Goal: Task Accomplishment & Management: Use online tool/utility

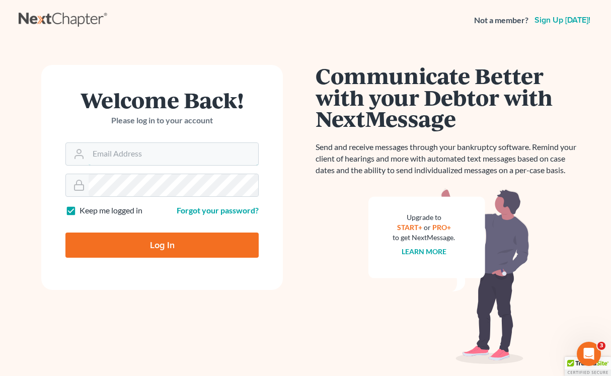
type input "[EMAIL_ADDRESS][DOMAIN_NAME]"
click at [181, 240] on input "Log In" at bounding box center [161, 245] width 193 height 25
type input "Thinking..."
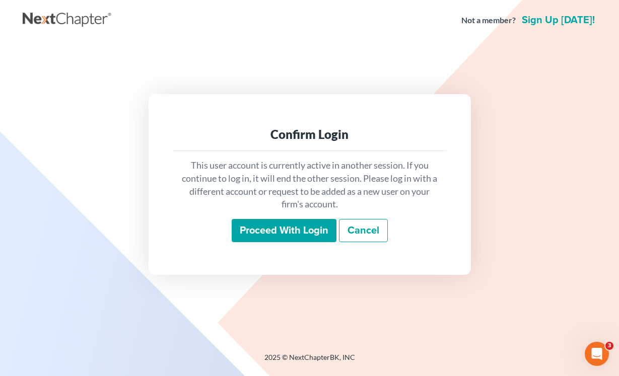
click at [295, 234] on input "Proceed with login" at bounding box center [284, 230] width 105 height 23
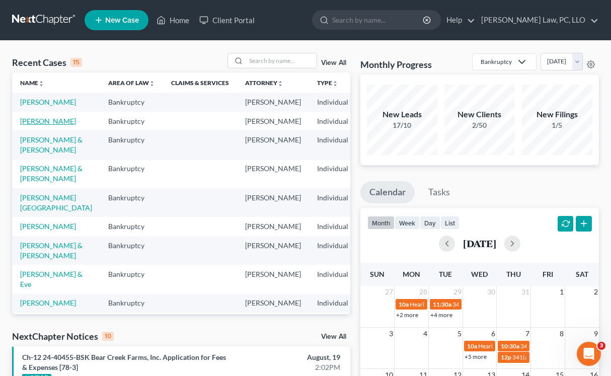
click at [36, 125] on link "Anderson, Jacob" at bounding box center [48, 121] width 56 height 9
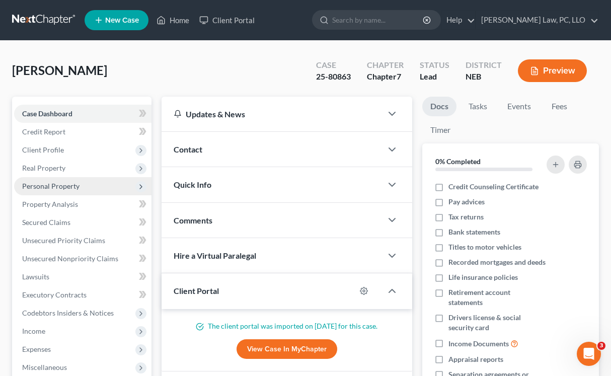
click at [122, 185] on span "Personal Property" at bounding box center [82, 186] width 137 height 18
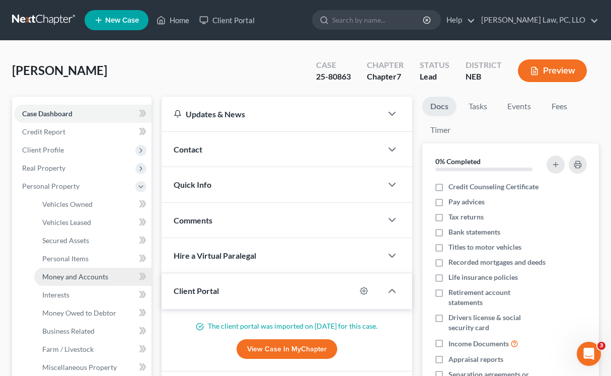
click at [99, 281] on link "Money and Accounts" at bounding box center [92, 277] width 117 height 18
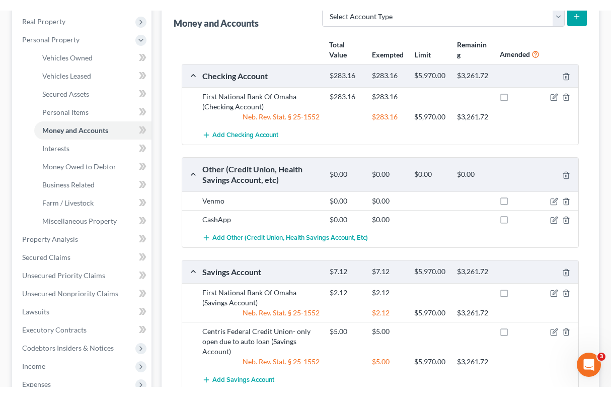
scroll to position [139, 0]
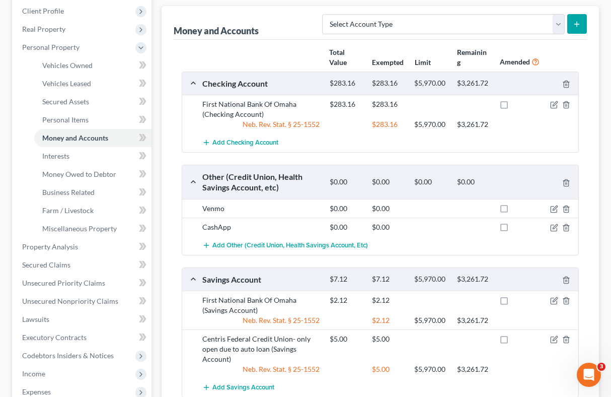
click at [304, 14] on div "Money and Accounts Select Account Type Brokerage (A/B: 18, SOFA: 20) Cash on Ha…" at bounding box center [381, 23] width 414 height 34
click at [174, 286] on div "Total Value Exempted Limit Remaining Amended Checking Account $283.16 $283.16 $…" at bounding box center [381, 231] width 414 height 382
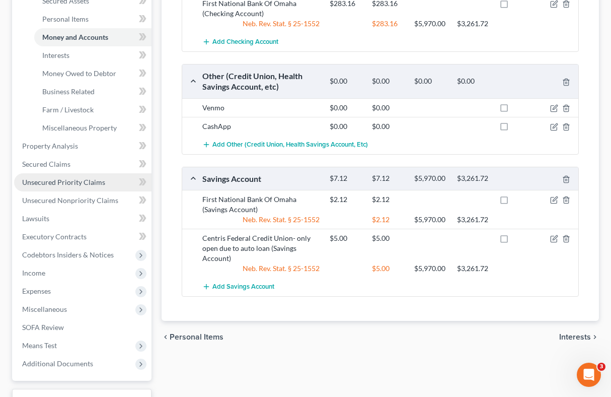
scroll to position [320, 0]
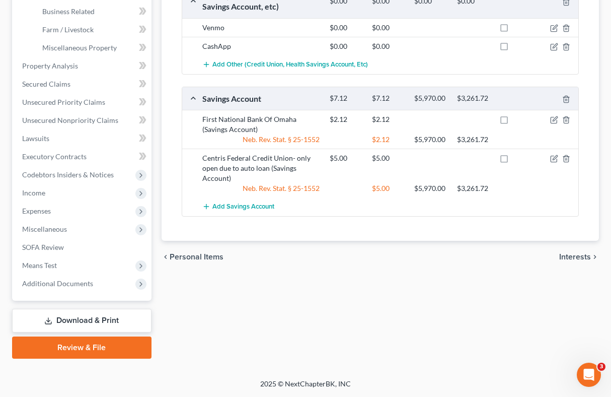
click at [102, 281] on span "Additional Documents" at bounding box center [82, 283] width 137 height 18
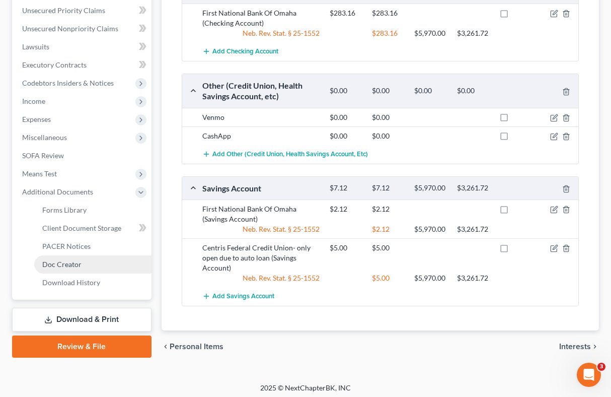
scroll to position [229, 0]
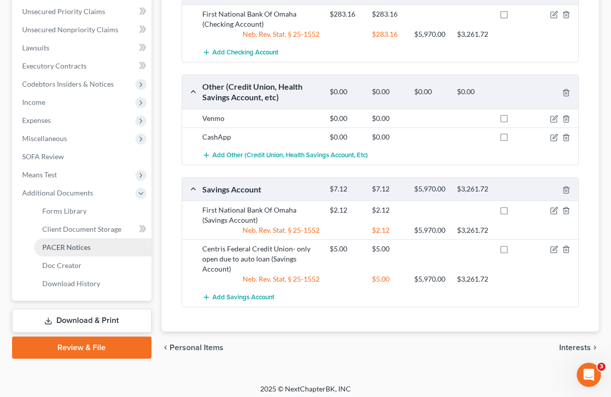
click at [92, 249] on link "PACER Notices" at bounding box center [92, 247] width 117 height 18
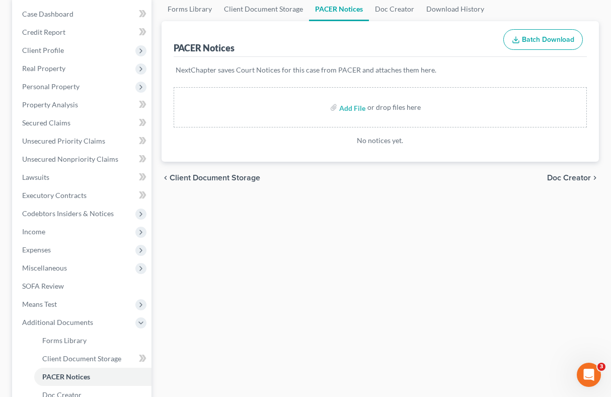
scroll to position [101, 0]
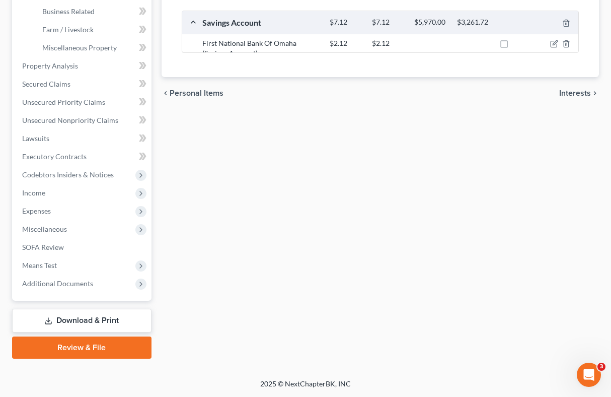
scroll to position [320, 0]
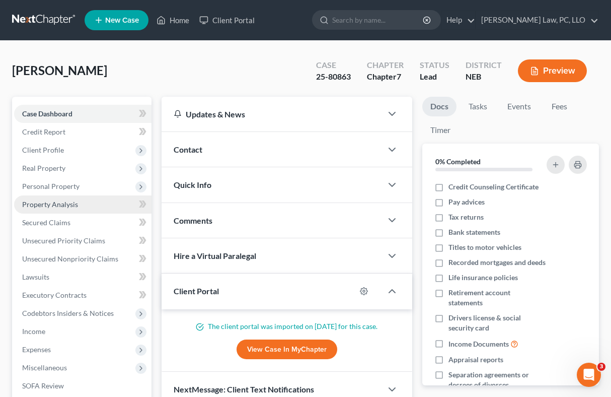
scroll to position [252, 0]
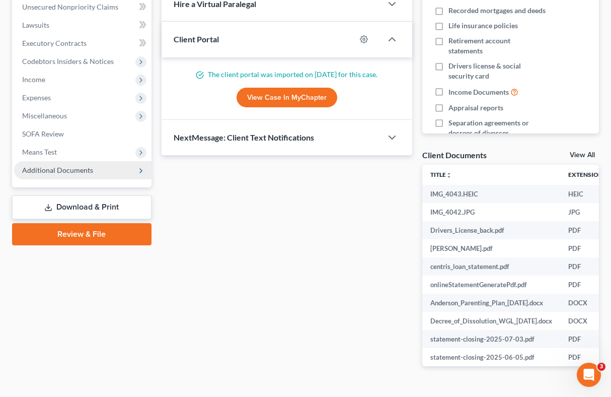
click at [115, 177] on span "Additional Documents" at bounding box center [82, 170] width 137 height 18
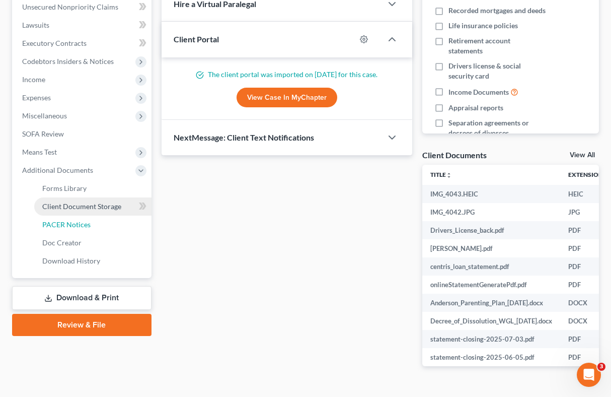
click at [82, 229] on link "PACER Notices" at bounding box center [92, 224] width 117 height 18
